Goal: Task Accomplishment & Management: Use online tool/utility

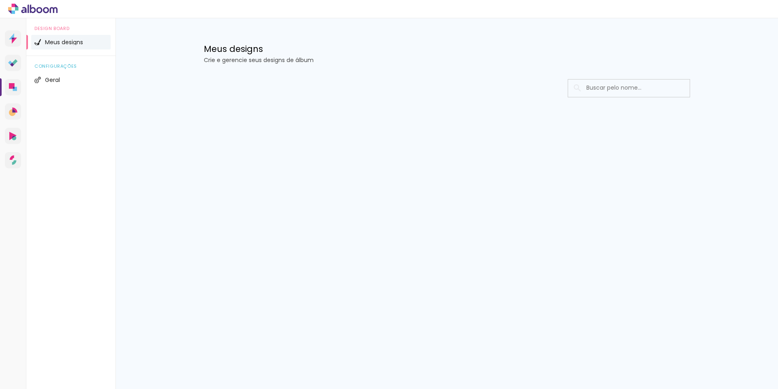
click at [67, 43] on span "Meus designs" at bounding box center [64, 42] width 38 height 6
click at [64, 43] on span "Meus designs" at bounding box center [64, 42] width 38 height 6
click at [63, 45] on span "Meus designs" at bounding box center [64, 42] width 38 height 6
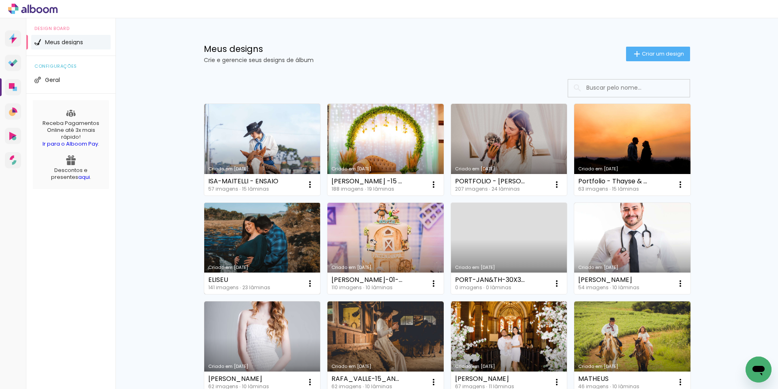
click at [270, 231] on link "Criado em [DATE]" at bounding box center [262, 249] width 116 height 92
